Goal: Task Accomplishment & Management: Manage account settings

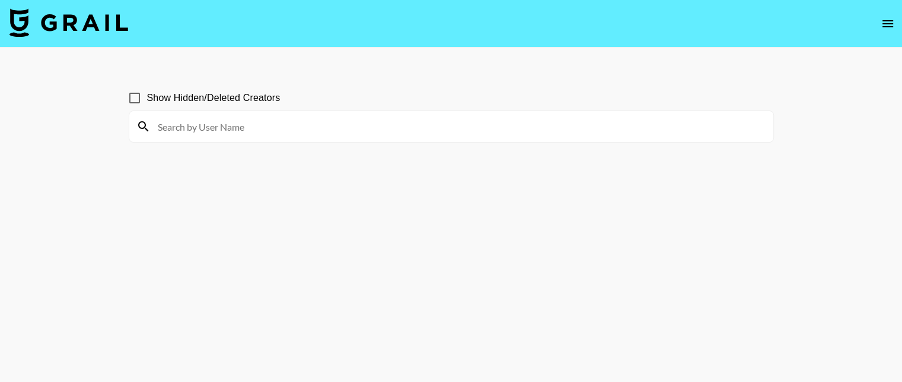
click at [885, 18] on icon "open drawer" at bounding box center [888, 24] width 14 height 14
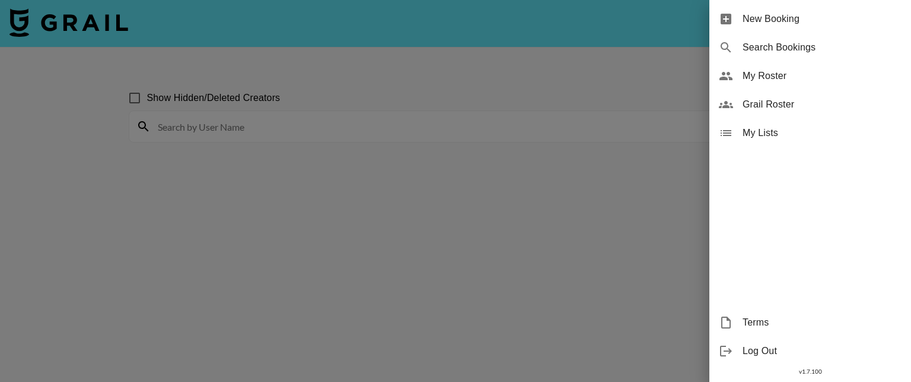
click at [753, 74] on span "My Roster" at bounding box center [822, 76] width 159 height 14
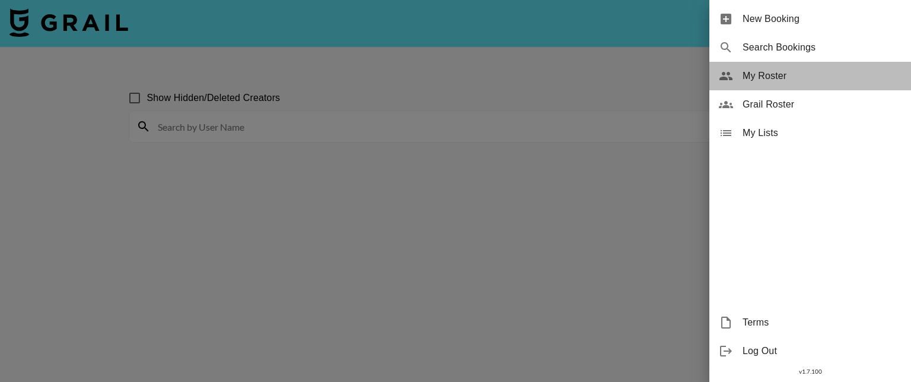
click at [754, 74] on span "My Roster" at bounding box center [822, 76] width 159 height 14
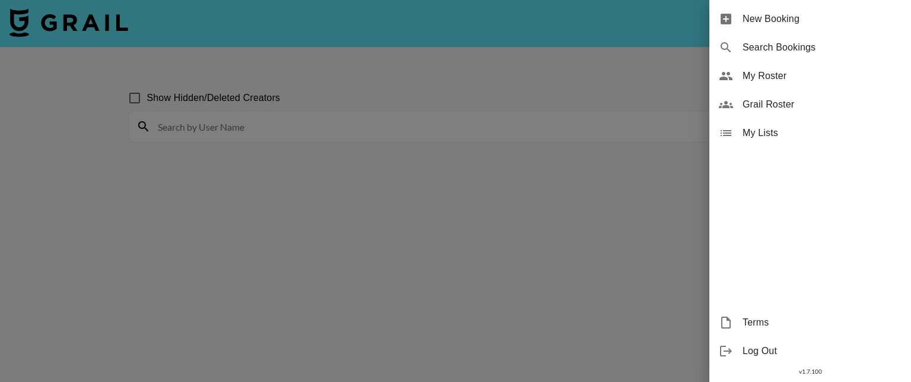
click at [769, 38] on div "Search Bookings" at bounding box center [811, 47] width 202 height 28
select select "id"
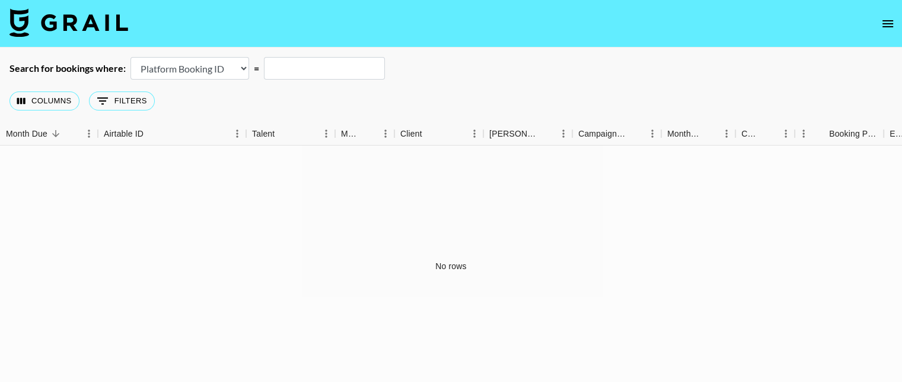
click at [71, 22] on img at bounding box center [68, 22] width 119 height 28
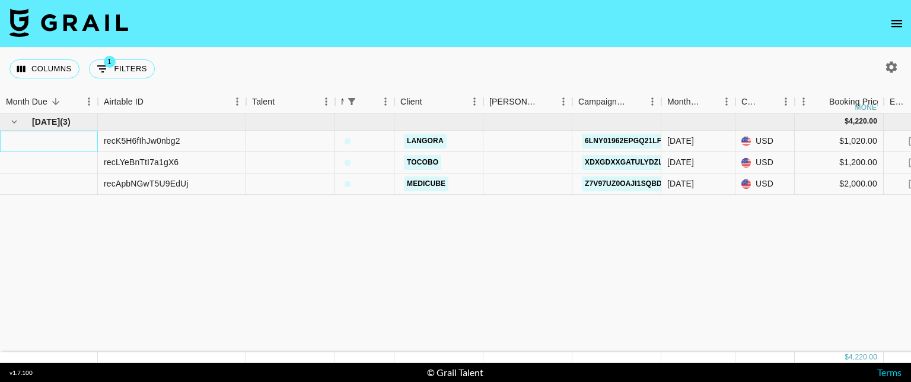
click at [74, 142] on div at bounding box center [49, 141] width 98 height 21
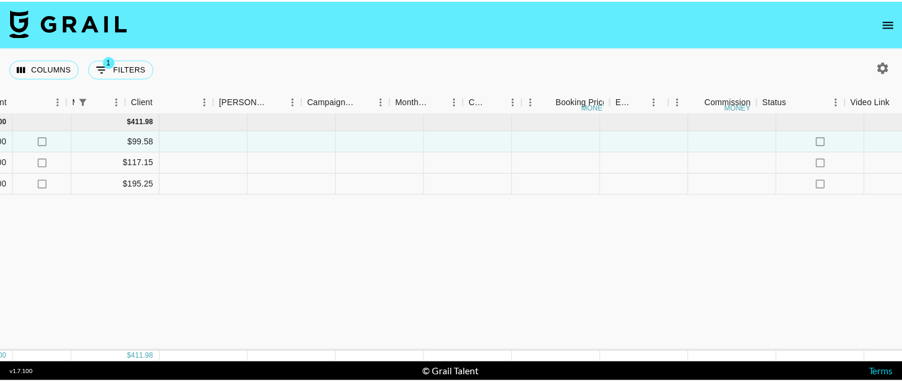
scroll to position [0, 1059]
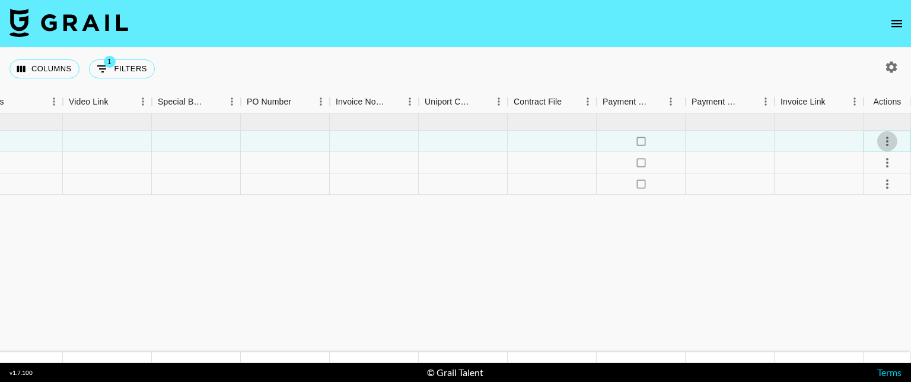
click at [890, 139] on icon "select merge strategy" at bounding box center [888, 141] width 14 height 14
click at [892, 27] on icon "open drawer" at bounding box center [897, 24] width 14 height 14
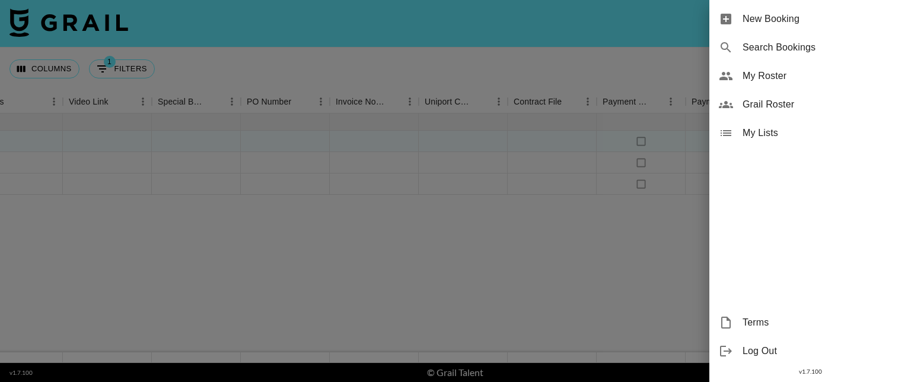
click at [777, 75] on span "My Roster" at bounding box center [822, 76] width 159 height 14
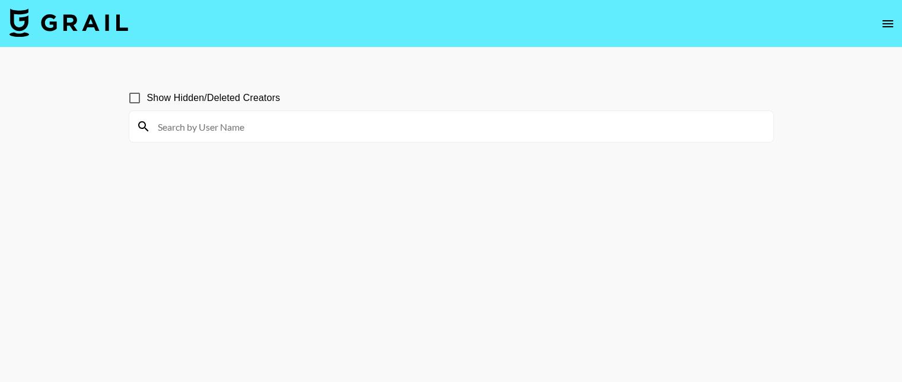
click at [230, 96] on span "Show Hidden/Deleted Creators" at bounding box center [214, 98] width 134 height 14
click at [147, 96] on input "Show Hidden/Deleted Creators" at bounding box center [134, 97] width 25 height 25
click at [227, 97] on span "Show Hidden/Deleted Creators" at bounding box center [214, 98] width 134 height 14
click at [147, 97] on input "Show Hidden/Deleted Creators" at bounding box center [134, 97] width 25 height 25
checkbox input "false"
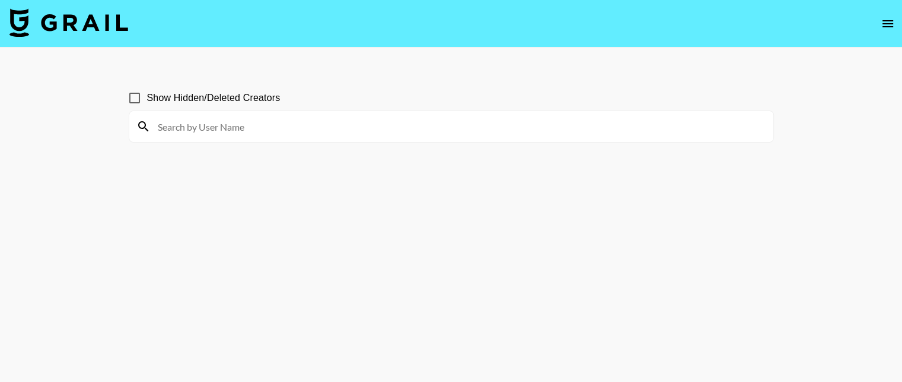
click at [225, 122] on input at bounding box center [459, 126] width 616 height 19
type input "lilliane"
click at [881, 18] on icon "open drawer" at bounding box center [888, 24] width 14 height 14
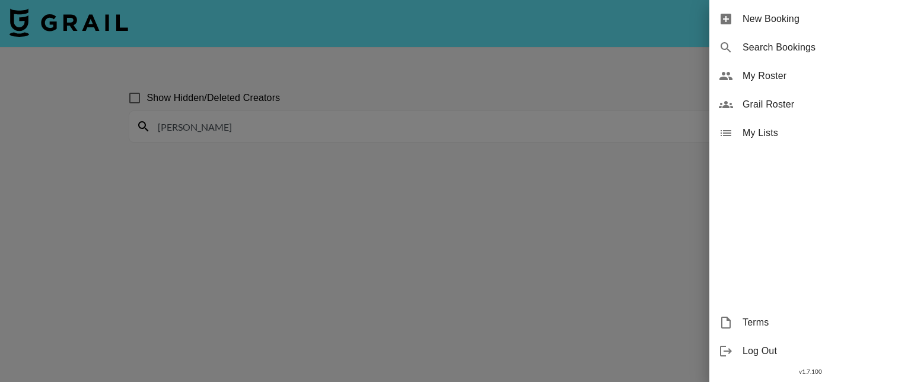
click at [751, 125] on div "My Lists" at bounding box center [811, 133] width 202 height 28
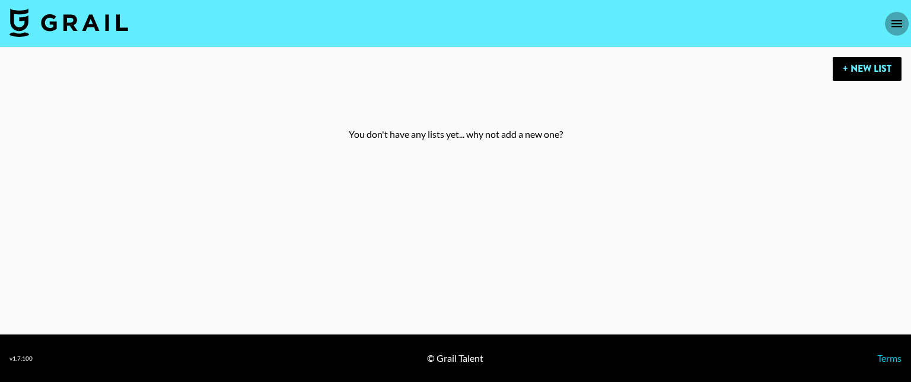
click at [896, 21] on icon "open drawer" at bounding box center [897, 23] width 11 height 7
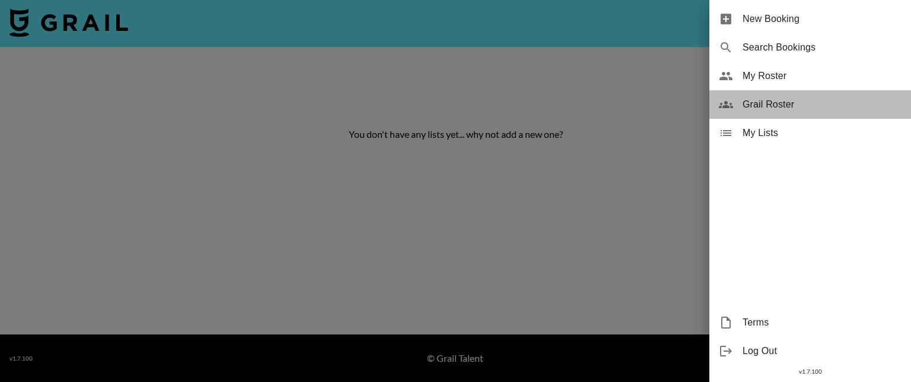
click at [754, 99] on span "Grail Roster" at bounding box center [822, 104] width 159 height 14
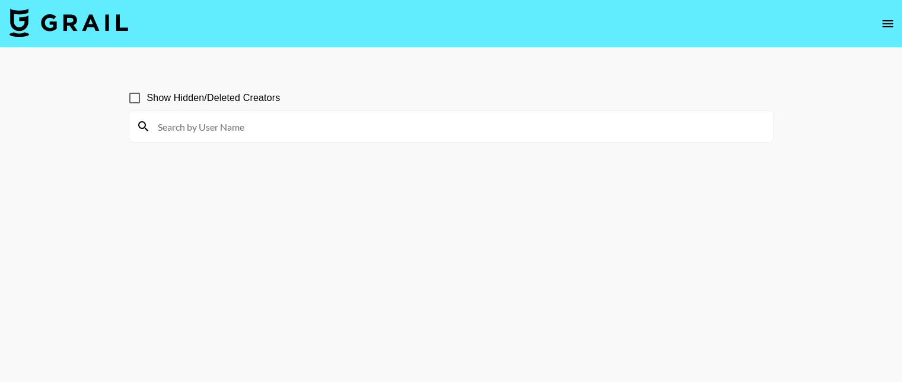
click at [888, 17] on icon "open drawer" at bounding box center [888, 24] width 14 height 14
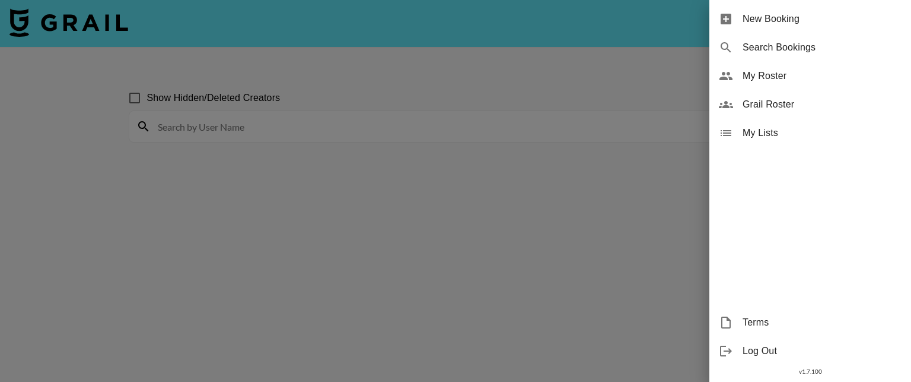
click at [780, 56] on div "Search Bookings" at bounding box center [811, 47] width 202 height 28
select select "id"
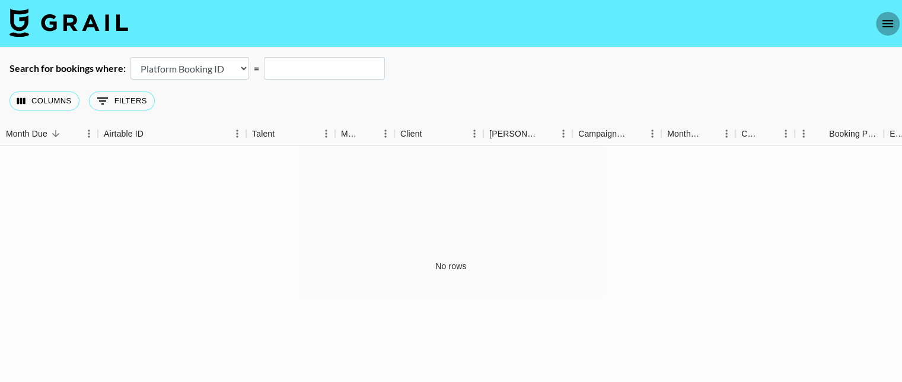
click at [890, 18] on icon "open drawer" at bounding box center [888, 24] width 14 height 14
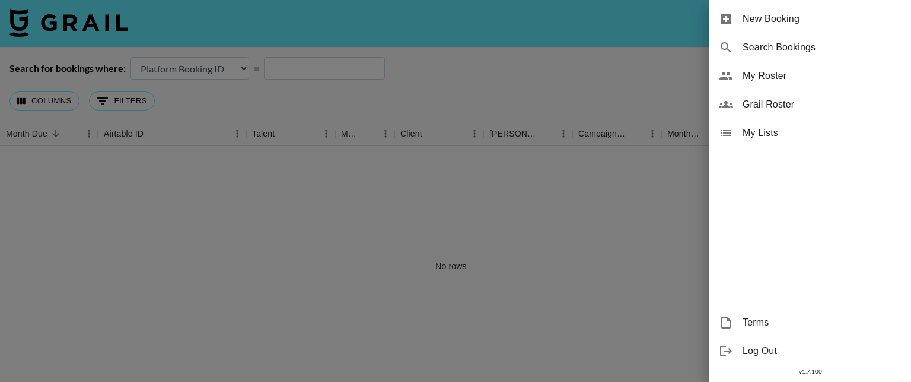
click at [759, 72] on span "My Roster" at bounding box center [822, 76] width 159 height 14
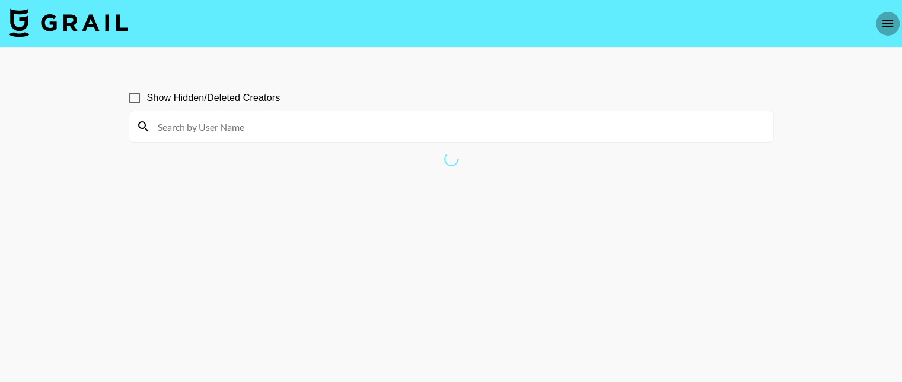
click at [883, 18] on icon "open drawer" at bounding box center [888, 24] width 14 height 14
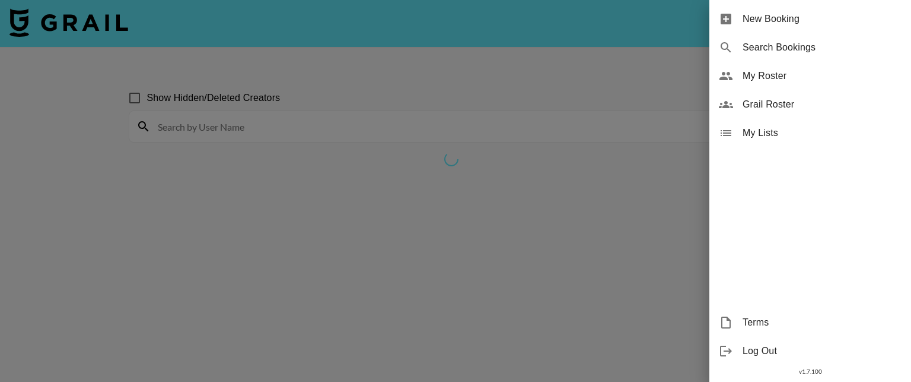
click at [786, 20] on span "New Booking" at bounding box center [822, 19] width 159 height 14
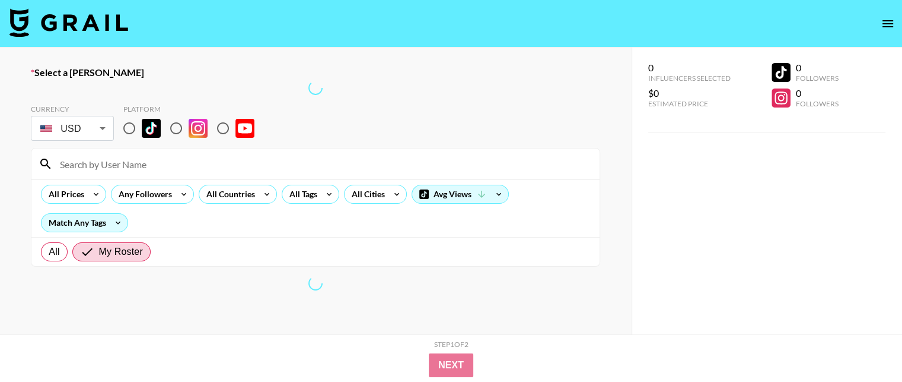
click at [101, 18] on img at bounding box center [68, 22] width 119 height 28
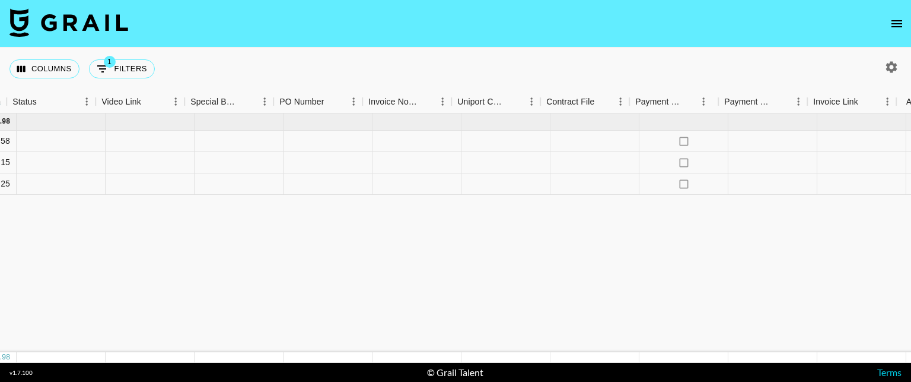
scroll to position [0, 1059]
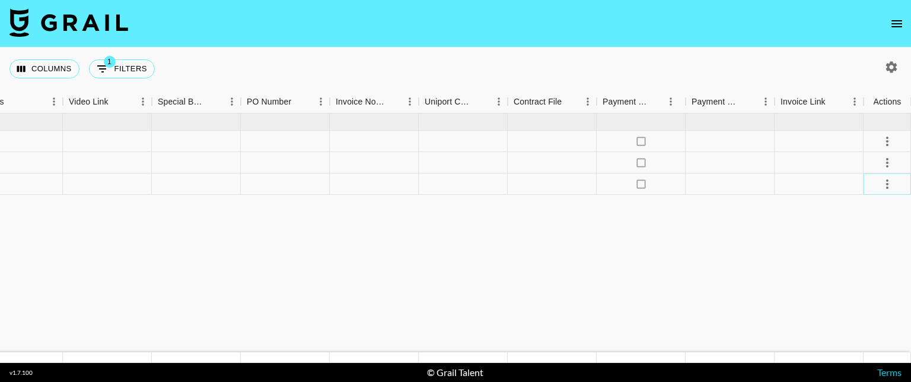
click at [895, 186] on button "select merge strategy" at bounding box center [888, 184] width 20 height 20
click at [882, 202] on li "Confirm" at bounding box center [872, 208] width 77 height 21
click at [891, 167] on icon "select merge strategy" at bounding box center [888, 162] width 14 height 14
click at [865, 189] on li "Confirm" at bounding box center [872, 187] width 77 height 21
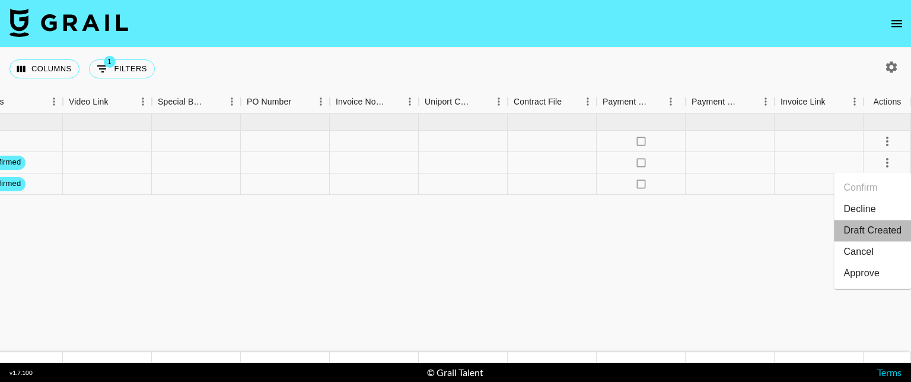
click at [854, 237] on li "Draft Created" at bounding box center [872, 230] width 77 height 21
click at [886, 137] on icon "select merge strategy" at bounding box center [888, 141] width 14 height 14
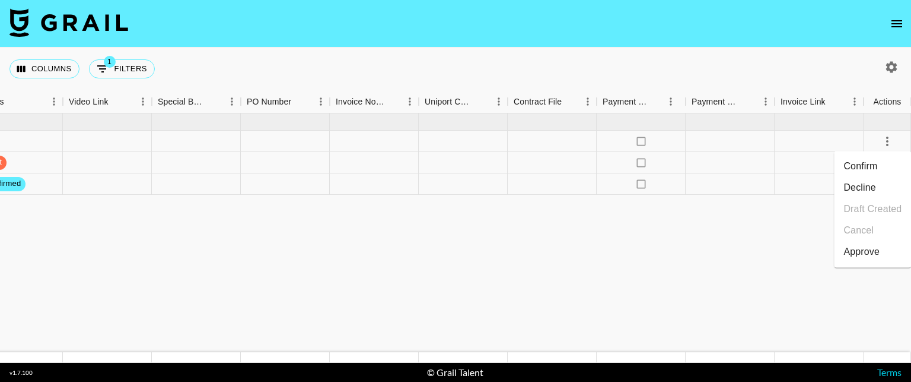
click at [865, 185] on li "Decline" at bounding box center [872, 187] width 77 height 21
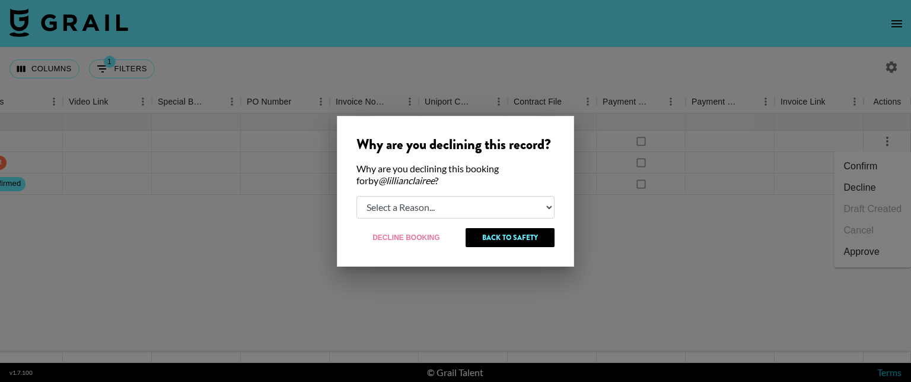
click at [469, 206] on select "Select a Reason... Relogging this deal due to a data issue The [PERSON_NAME] ca…" at bounding box center [456, 207] width 198 height 23
select select "creator_decline"
click at [357, 196] on select "Select a Reason... Relogging this deal due to a data issue The [PERSON_NAME] ca…" at bounding box center [456, 207] width 198 height 23
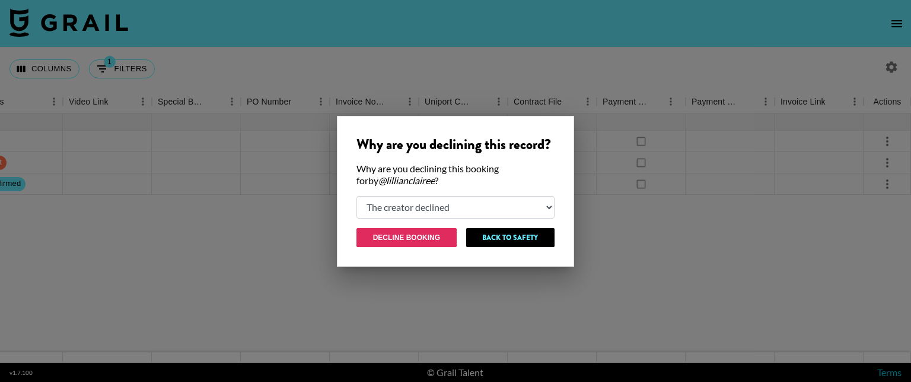
click at [431, 240] on button "Decline Booking" at bounding box center [407, 237] width 100 height 19
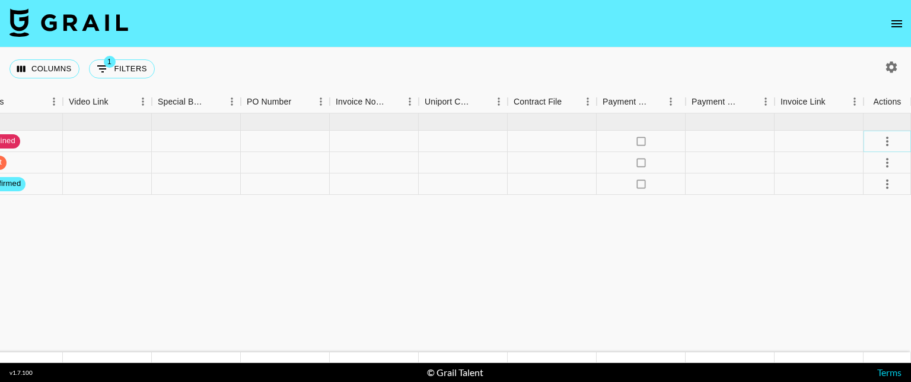
click at [889, 139] on icon "select merge strategy" at bounding box center [888, 141] width 14 height 14
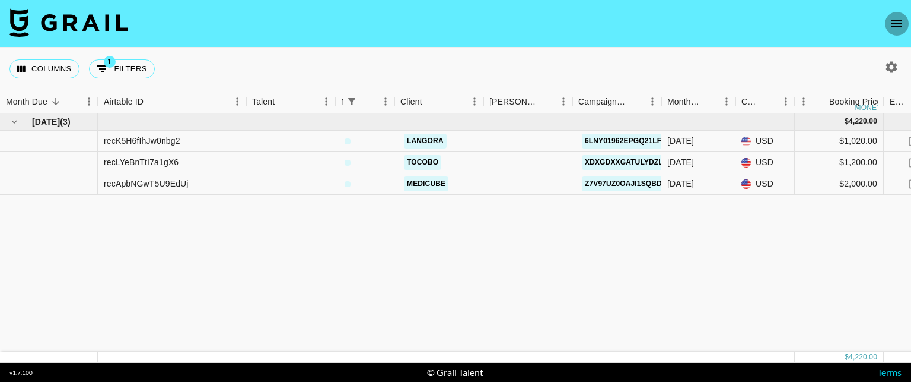
click at [897, 21] on icon "open drawer" at bounding box center [897, 24] width 14 height 14
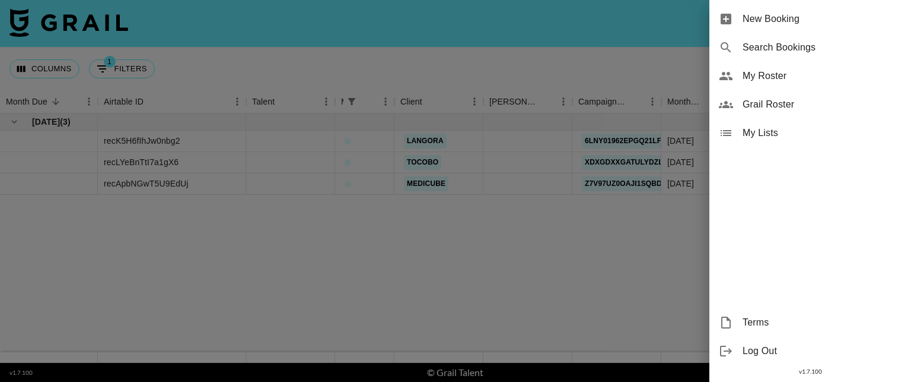
click at [760, 96] on div "Grail Roster" at bounding box center [811, 104] width 202 height 28
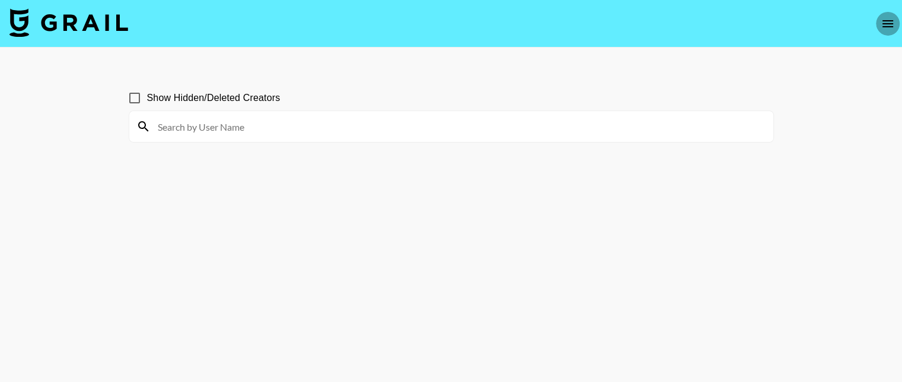
click at [885, 17] on icon "open drawer" at bounding box center [888, 24] width 14 height 14
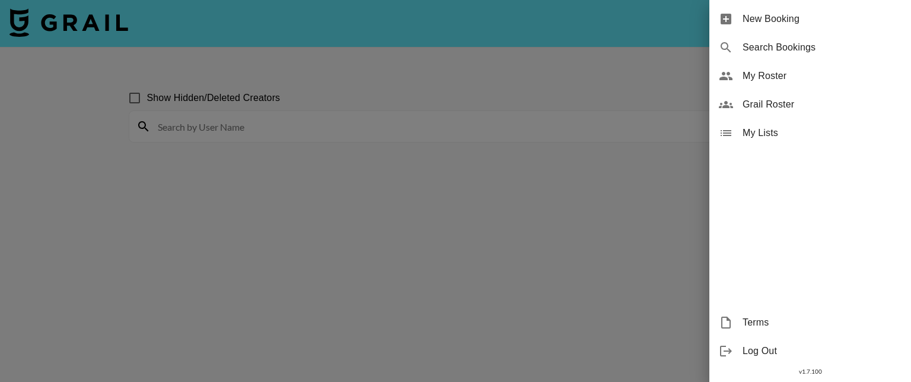
click at [796, 59] on div "Search Bookings" at bounding box center [811, 47] width 202 height 28
select select "id"
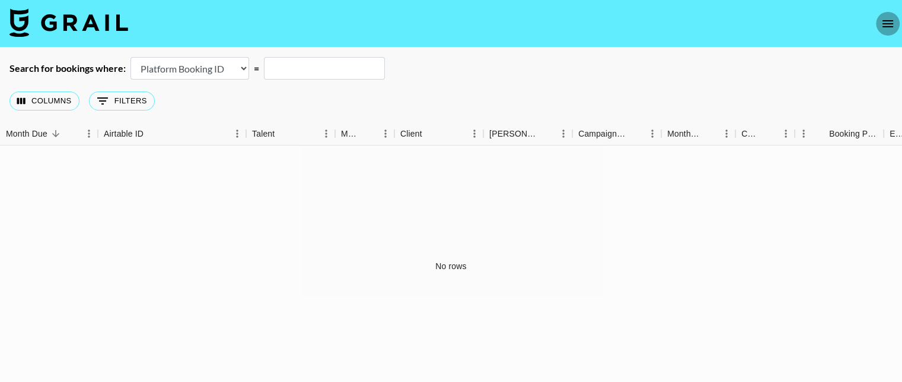
click at [888, 21] on icon "open drawer" at bounding box center [888, 23] width 11 height 7
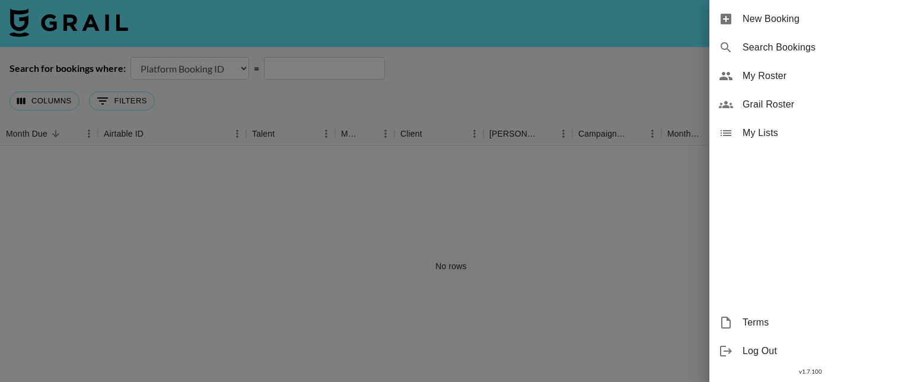
click at [786, 80] on span "My Roster" at bounding box center [822, 76] width 159 height 14
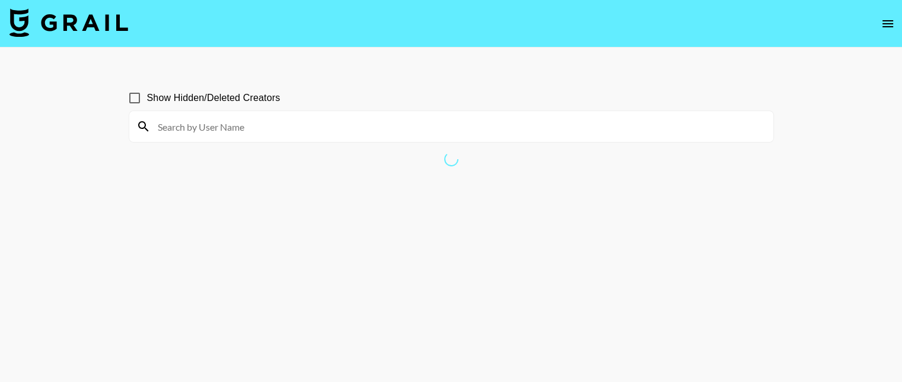
click at [363, 130] on input at bounding box center [459, 126] width 616 height 19
type input "kebe"
